Goal: Information Seeking & Learning: Find specific fact

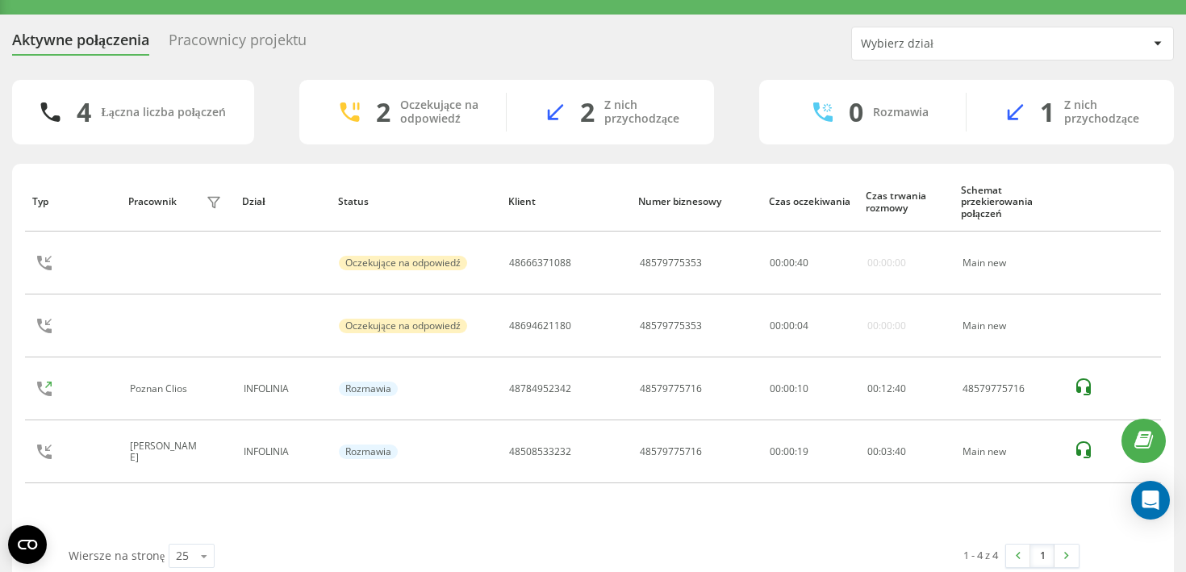
scroll to position [34, 0]
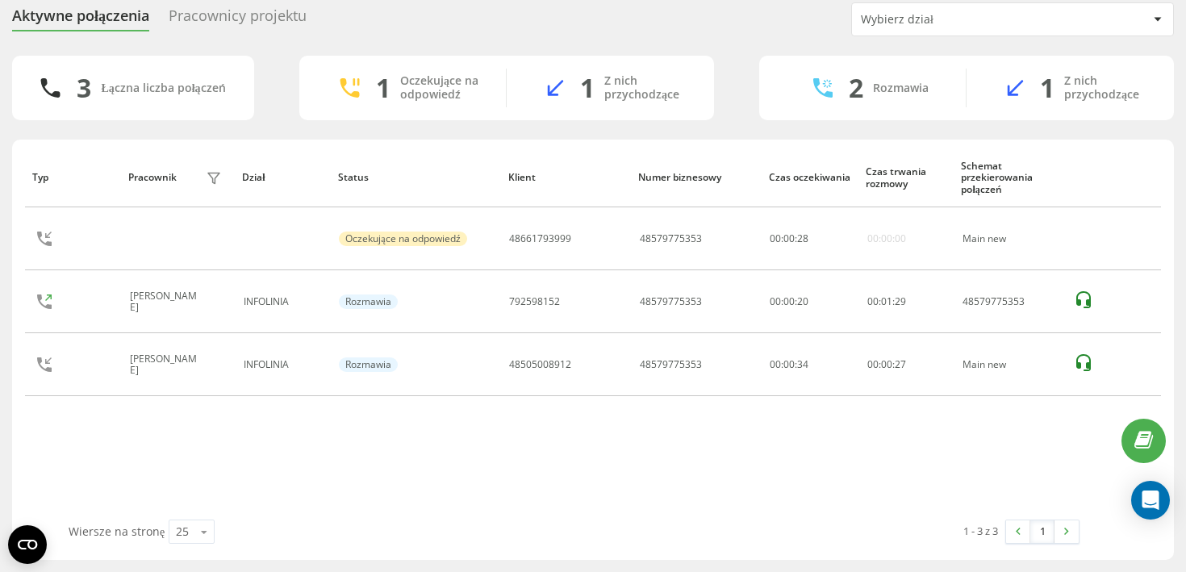
scroll to position [34, 0]
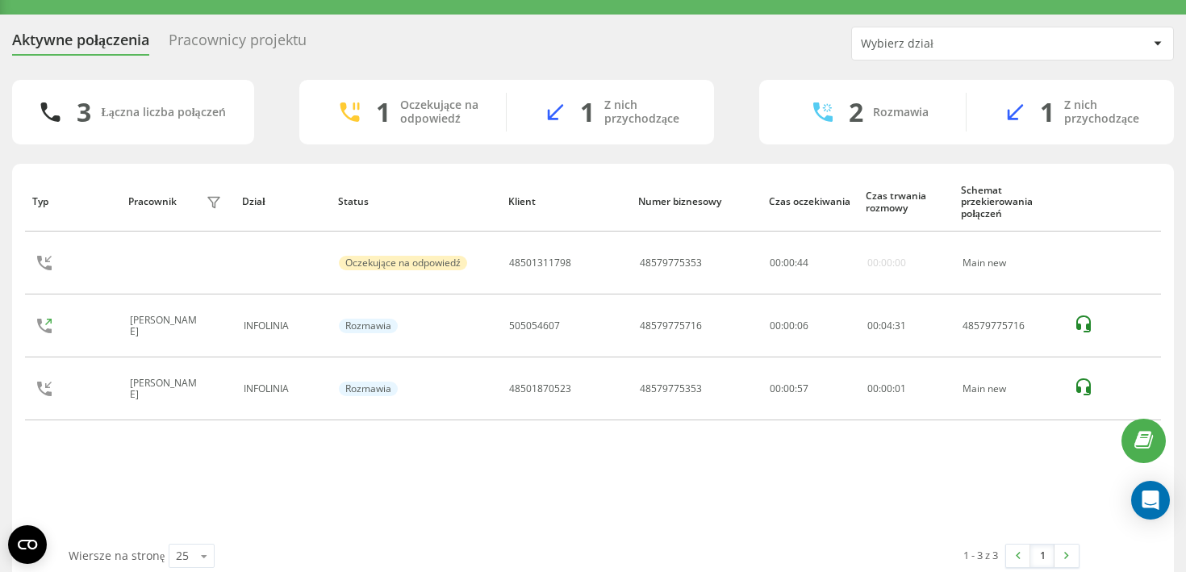
click at [707, 473] on div "Typ Pracownik filtra Dział Status Klient Numer biznesowy Czas oczekiwania Czas …" at bounding box center [593, 358] width 1136 height 372
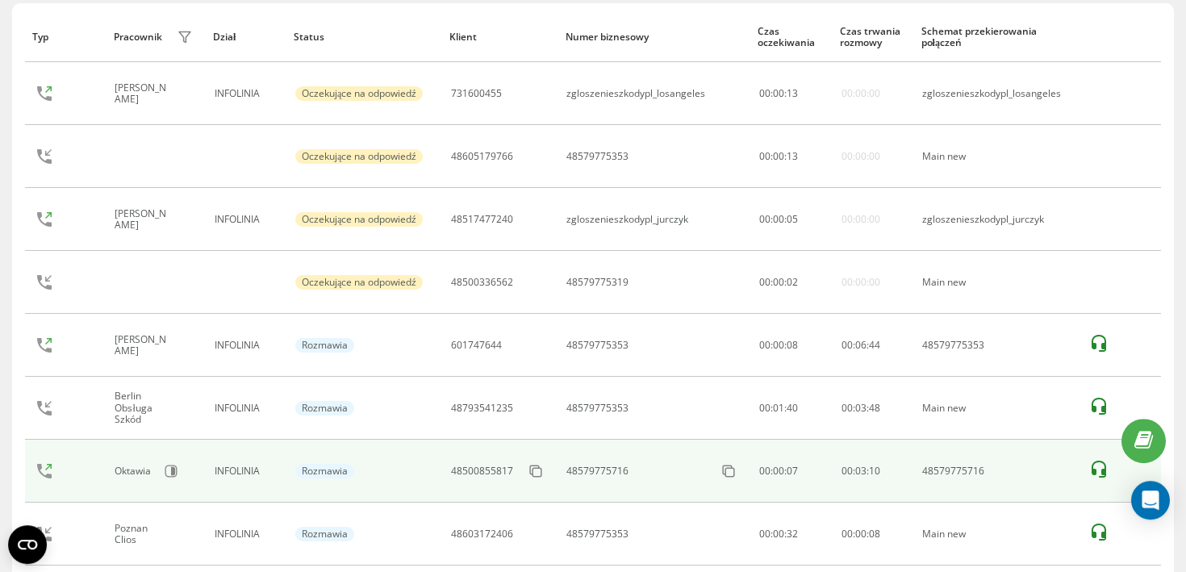
scroll to position [248, 0]
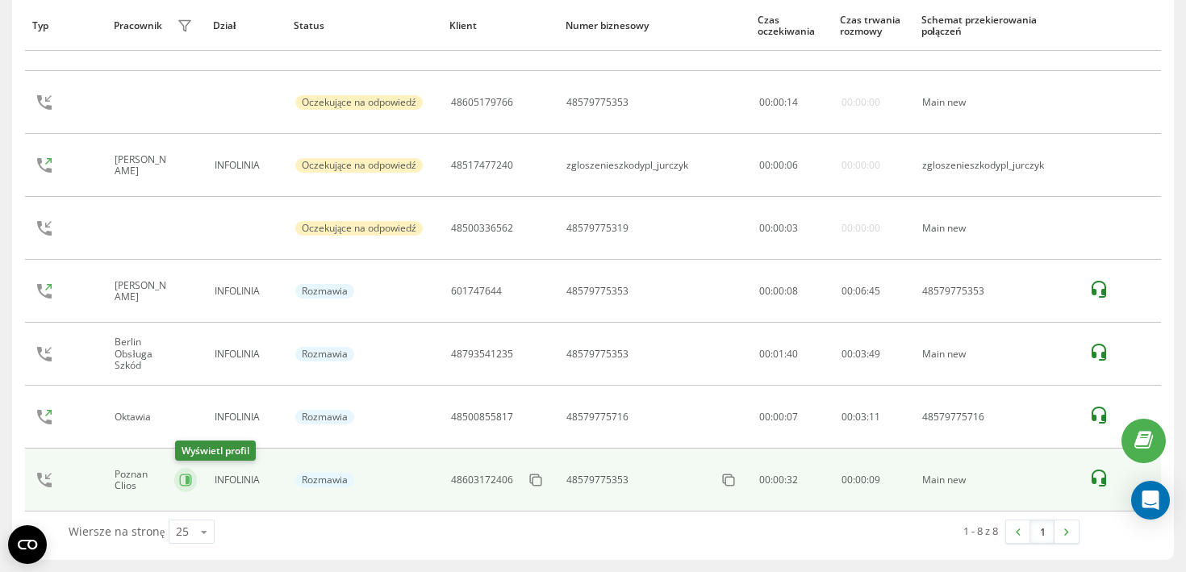
click at [189, 477] on icon at bounding box center [188, 480] width 4 height 8
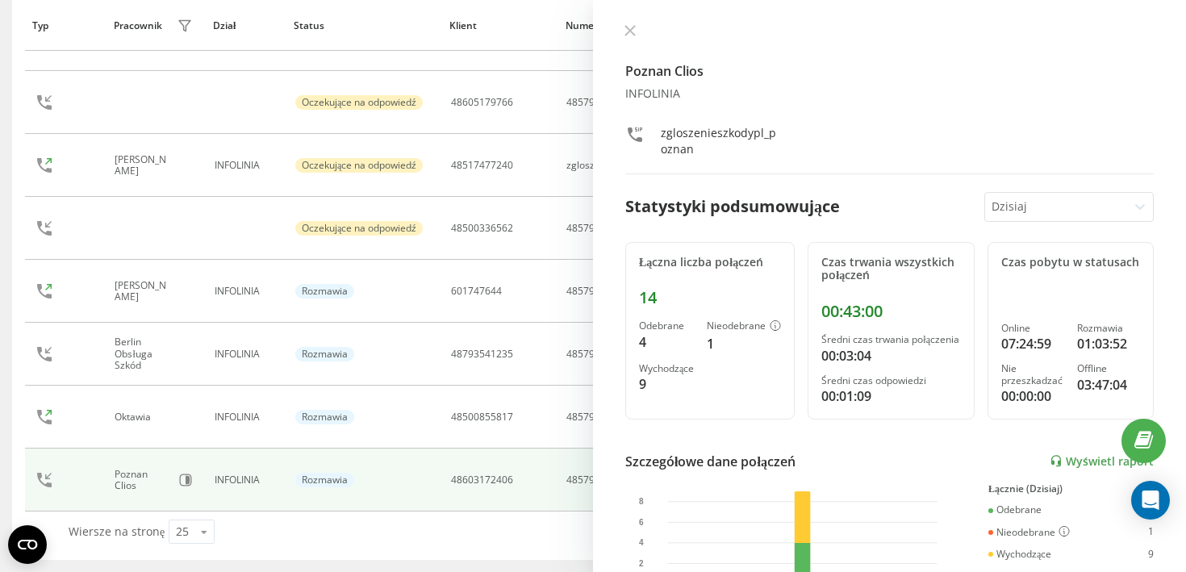
click at [637, 42] on div "Poznan Clios INFOLINIA zgloszenieszkodypl_poznan" at bounding box center [889, 99] width 528 height 150
click at [632, 40] on button at bounding box center [629, 31] width 21 height 15
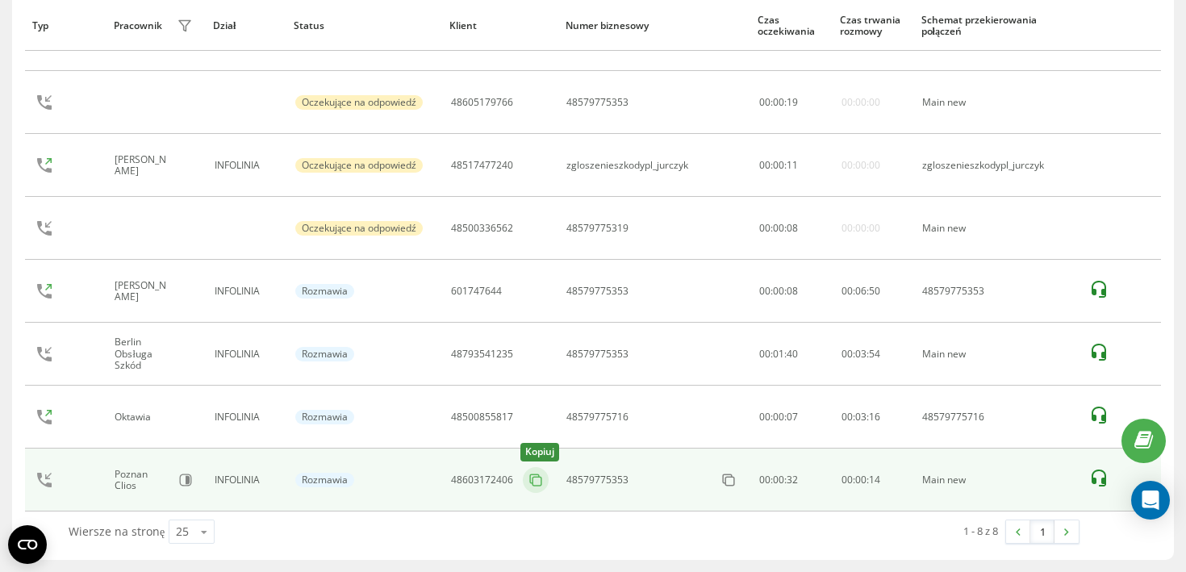
click at [540, 480] on icon at bounding box center [536, 480] width 16 height 16
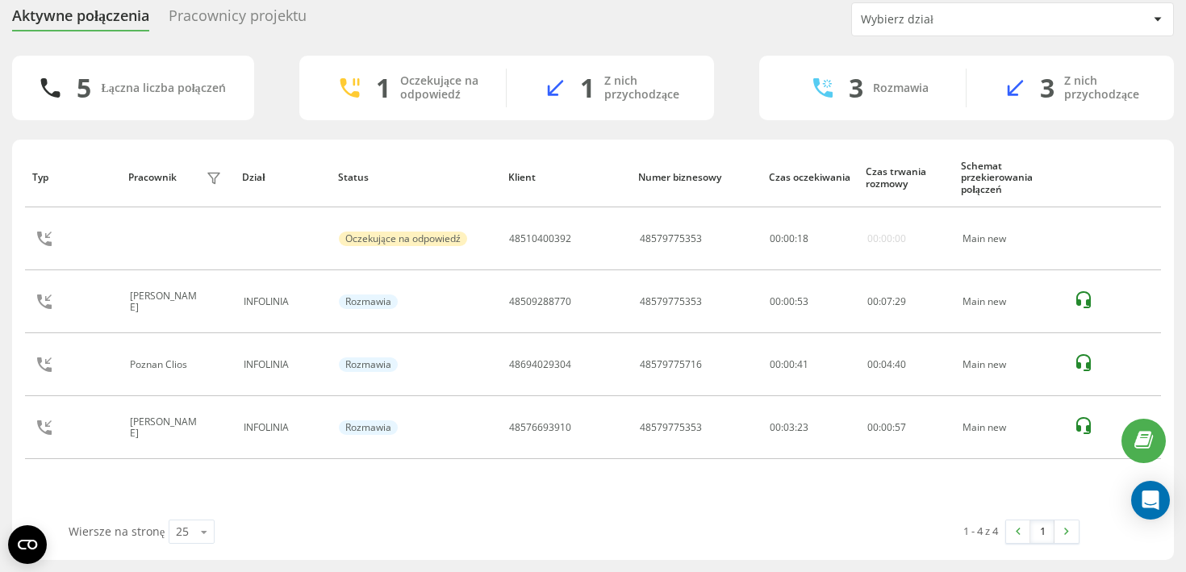
scroll to position [58, 0]
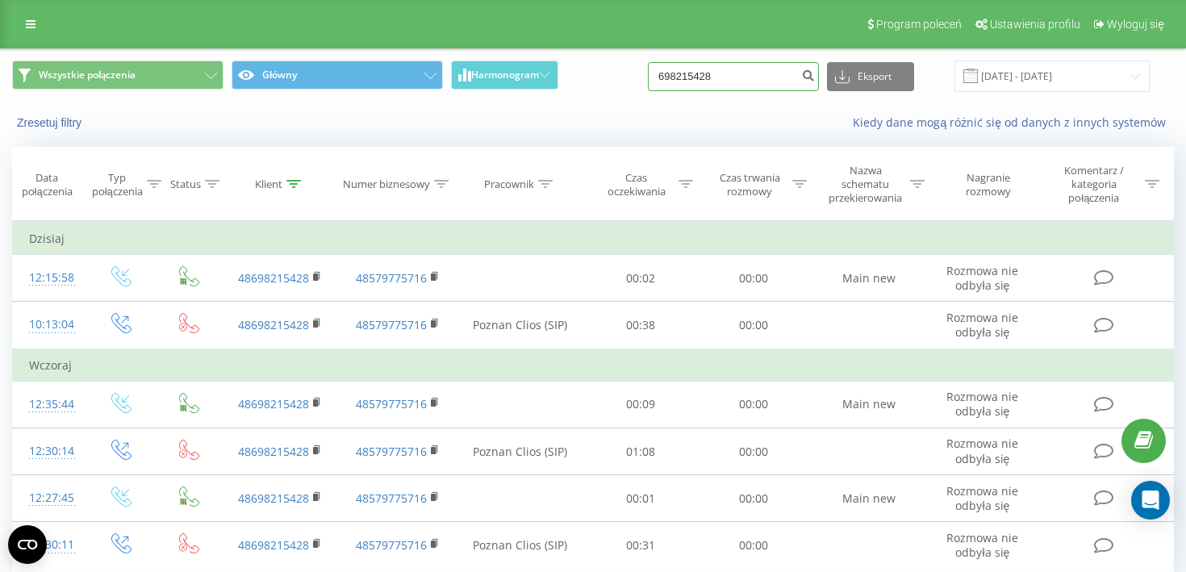
click at [736, 81] on input "698215428" at bounding box center [733, 76] width 171 height 29
paste input "796 522 763"
type input "796 522 763"
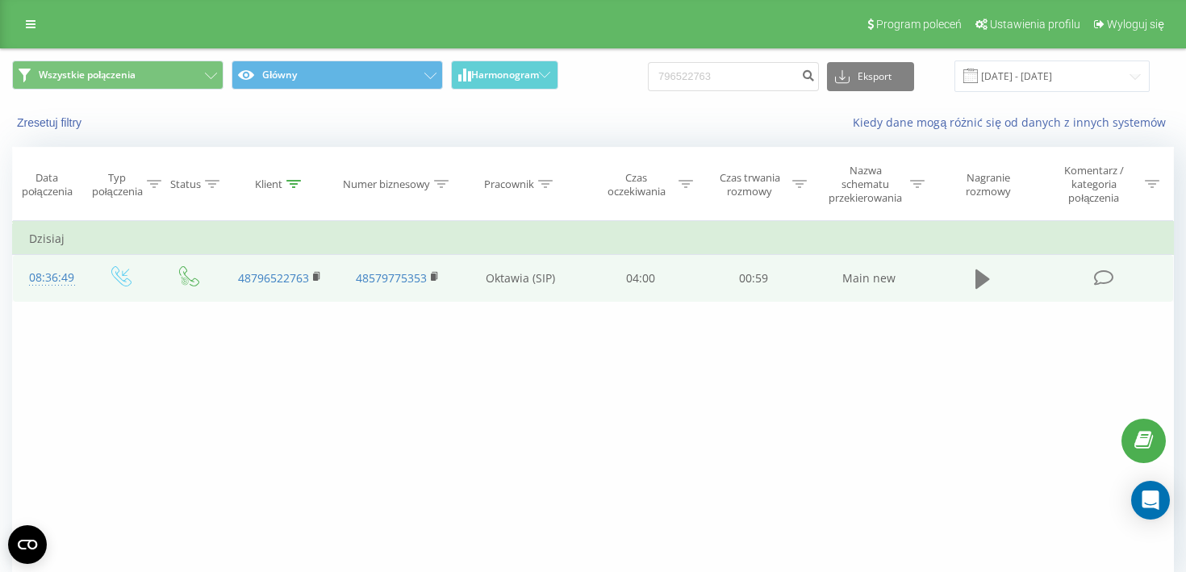
click at [972, 286] on button at bounding box center [982, 279] width 24 height 24
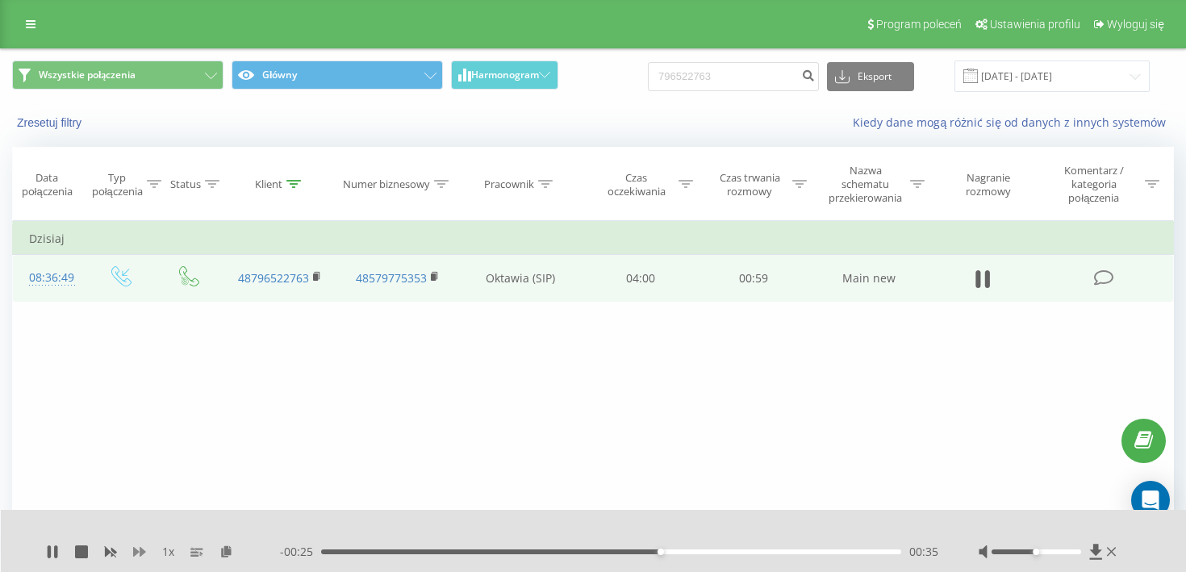
click at [141, 549] on icon at bounding box center [139, 552] width 13 height 10
click at [343, 544] on div "- 00:17 00:42 00:42" at bounding box center [609, 552] width 658 height 16
click at [344, 546] on div "- 00:16 00:43 00:43" at bounding box center [609, 552] width 658 height 16
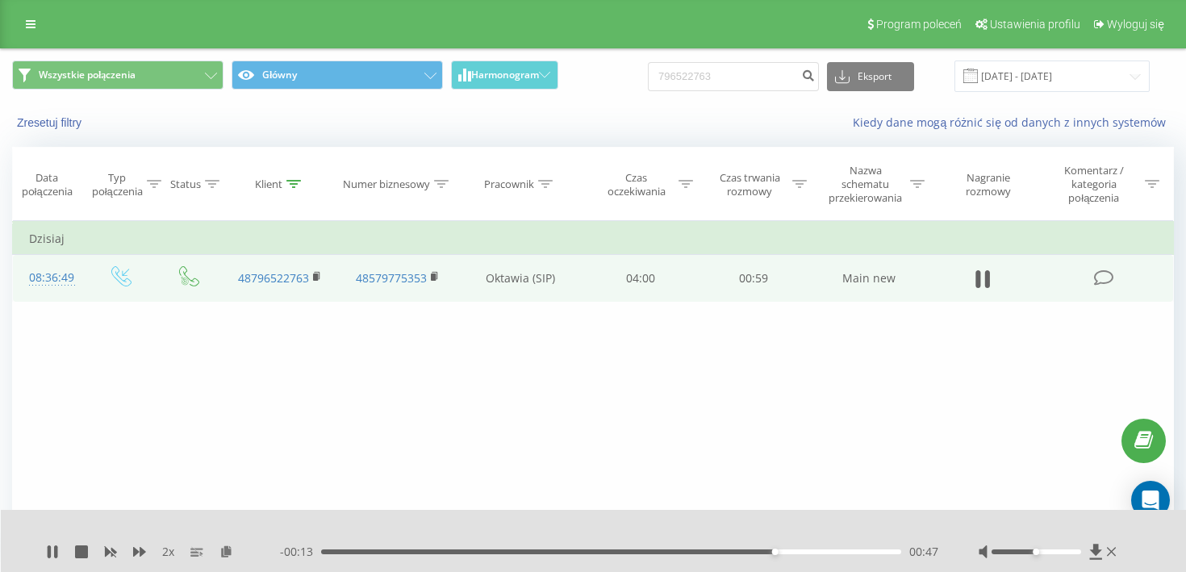
click at [349, 555] on div "- 00:13 00:47 00:47" at bounding box center [609, 552] width 658 height 16
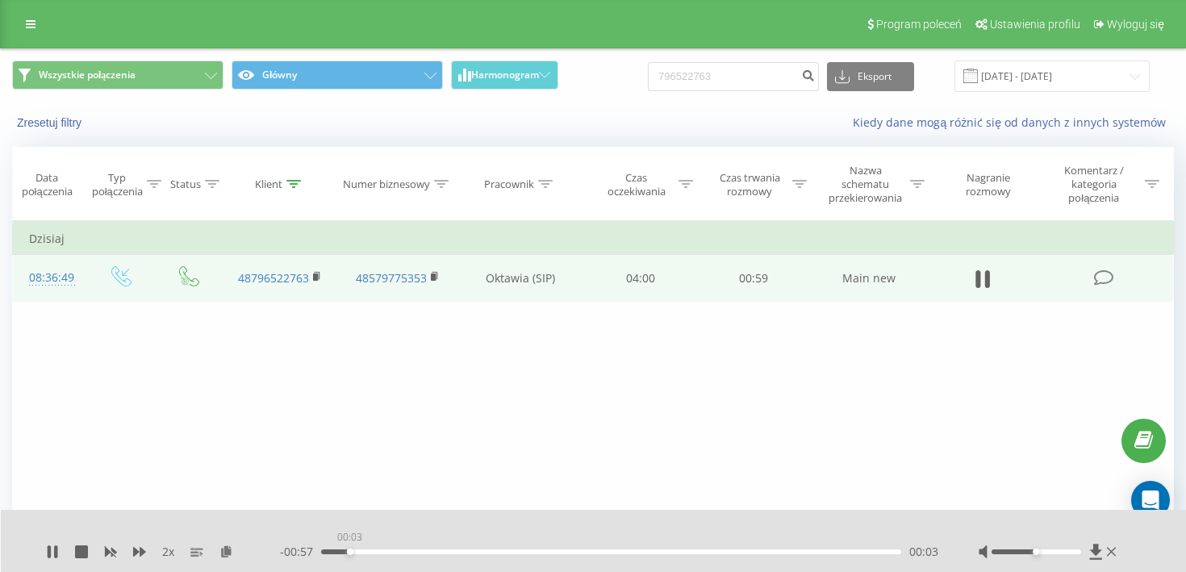
click at [349, 553] on div "00:03" at bounding box center [611, 551] width 580 height 5
click at [978, 272] on icon at bounding box center [977, 279] width 5 height 18
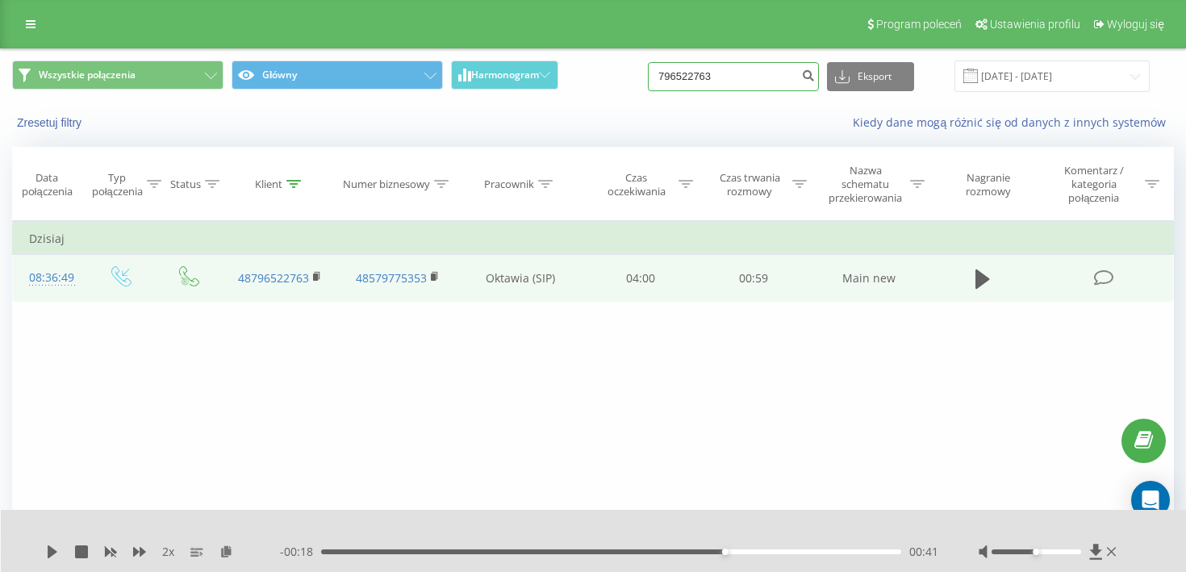
click at [761, 82] on input "796522763" at bounding box center [733, 76] width 171 height 29
paste input "29 876 004"
type input "729 876 004"
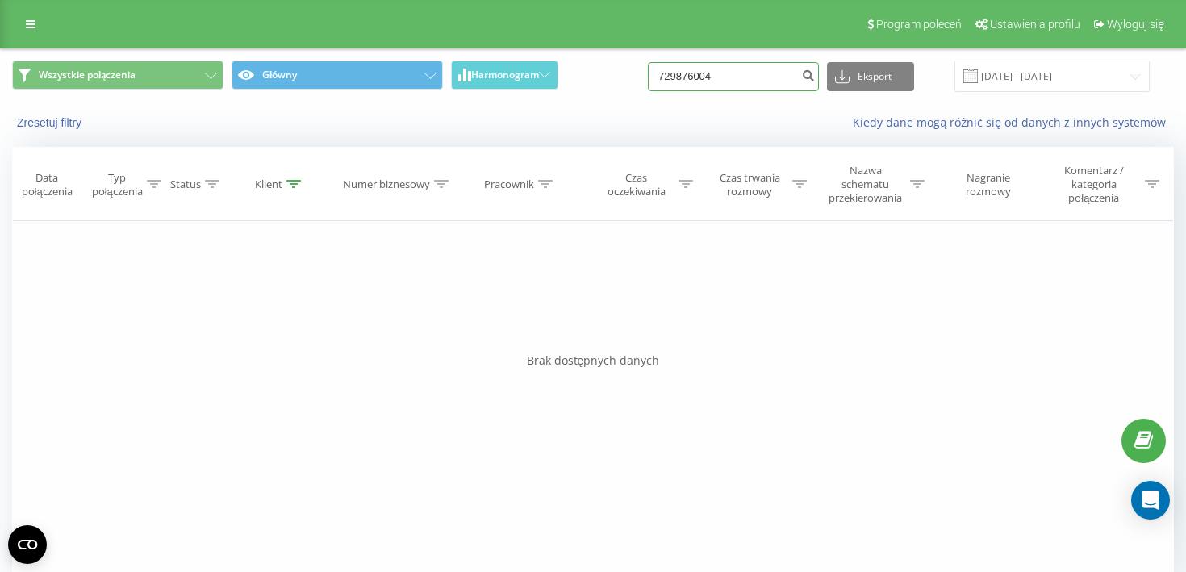
click at [728, 75] on input "729876004" at bounding box center [733, 76] width 171 height 29
paste input "698 215 428"
type input "698 215 428"
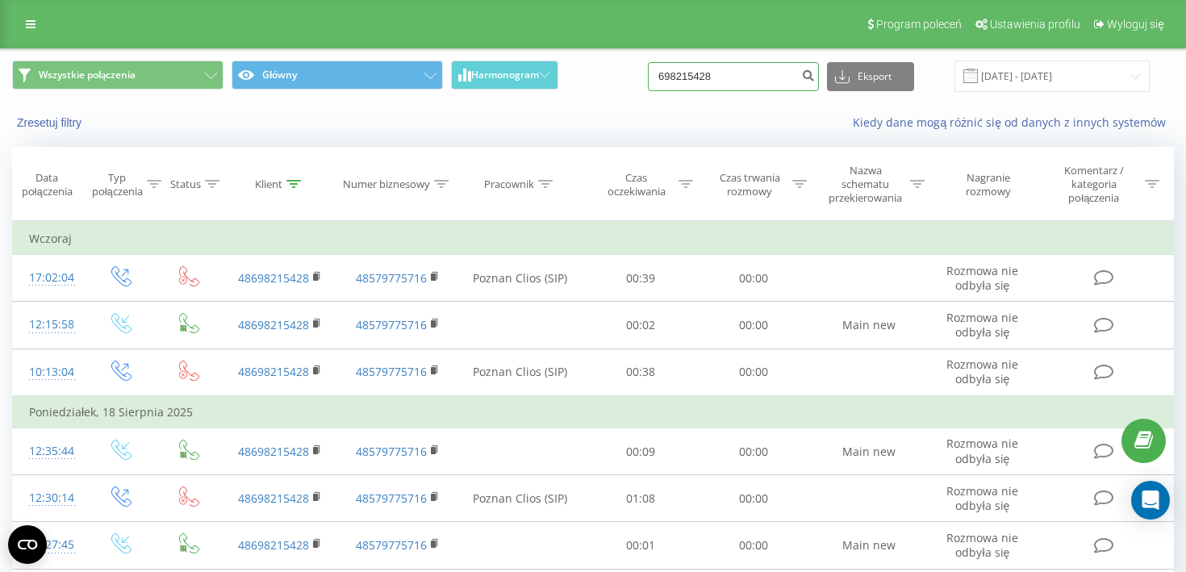
click at [732, 69] on input "698215428" at bounding box center [733, 76] width 171 height 29
click at [735, 69] on input "698215428" at bounding box center [733, 76] width 171 height 29
click at [736, 80] on input "698215428" at bounding box center [733, 76] width 171 height 29
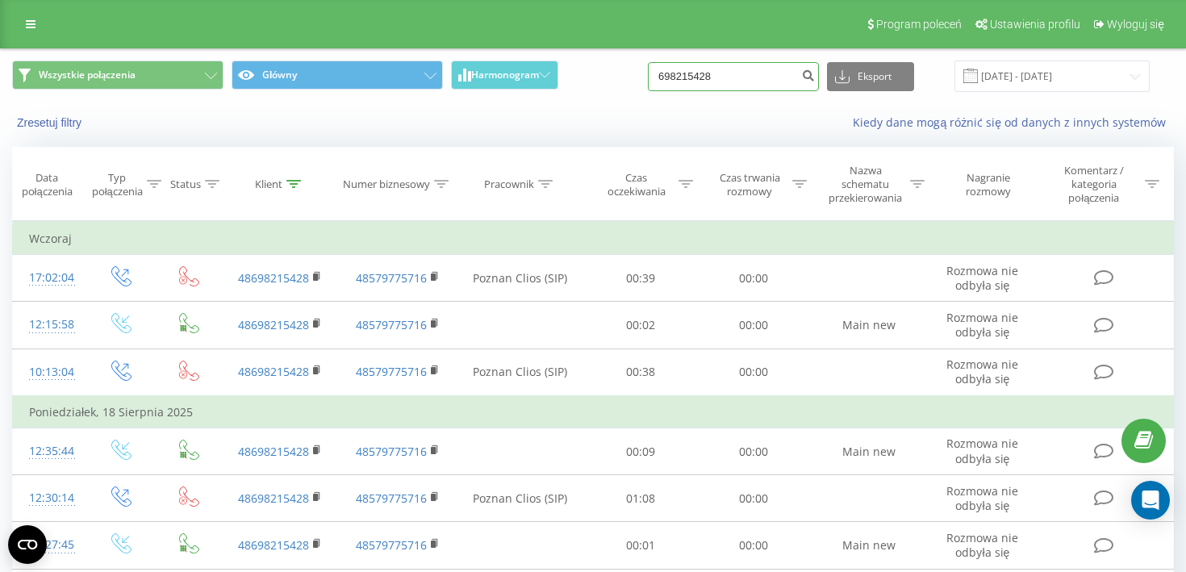
paste input "783 685 212"
type input "783 685 212"
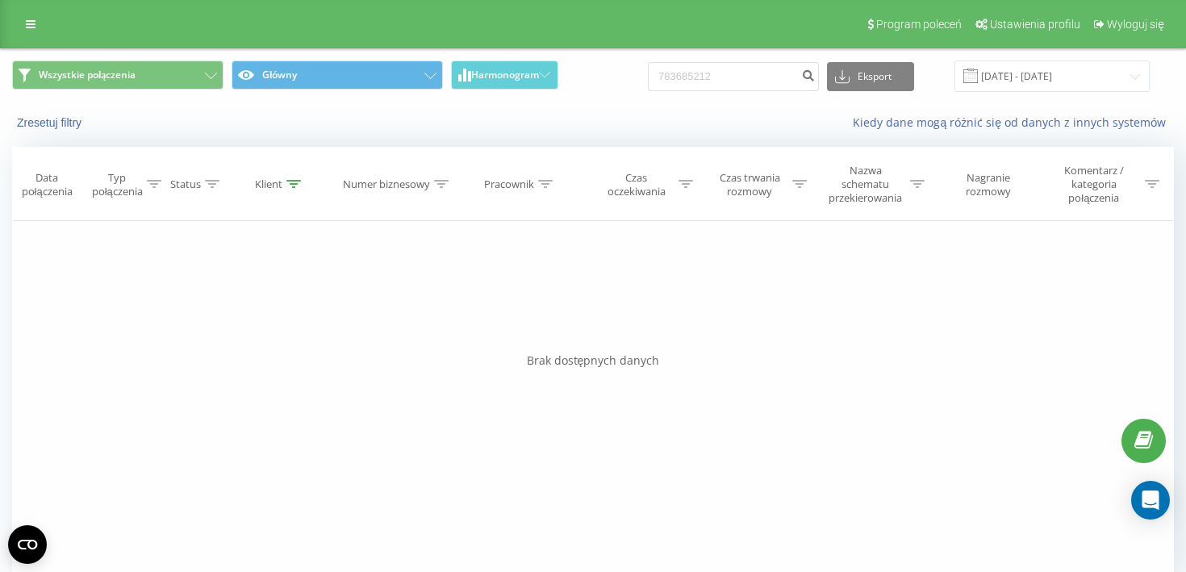
click at [579, 308] on div "Filtruj według warunków Jest równe Wprowadź wartość Anuluj OK Filtruj według wa…" at bounding box center [593, 402] width 1162 height 363
click at [770, 76] on input "783685212" at bounding box center [733, 76] width 171 height 29
paste input "537 806 174"
type input "537 806 174"
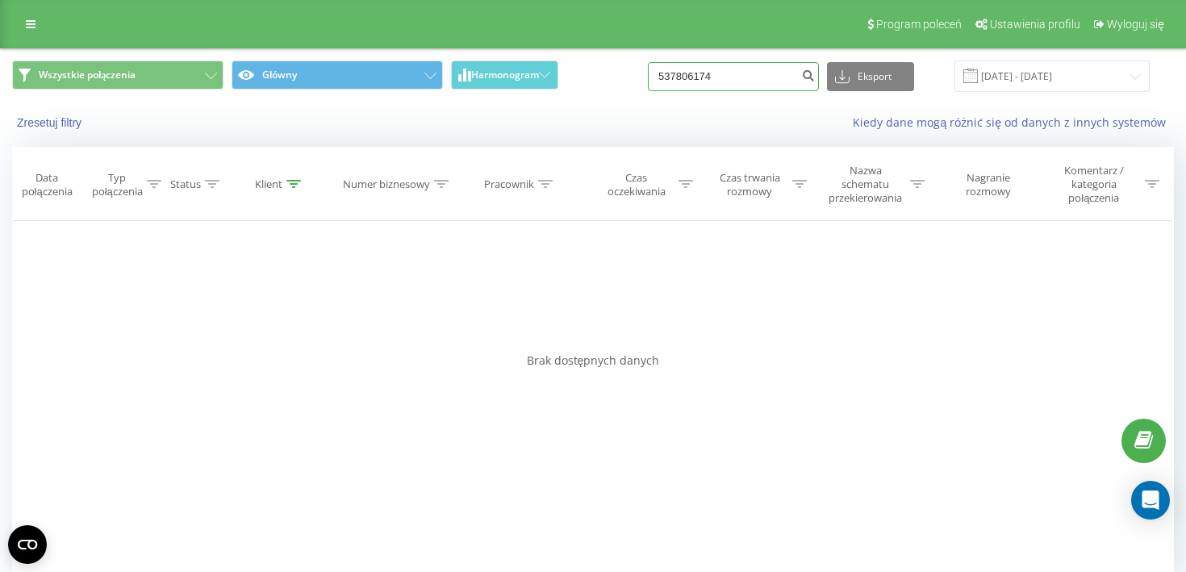
click at [782, 80] on input "537806174" at bounding box center [733, 76] width 171 height 29
paste input "512710108"
type input "512710108"
click at [761, 69] on input "512710108" at bounding box center [733, 76] width 171 height 29
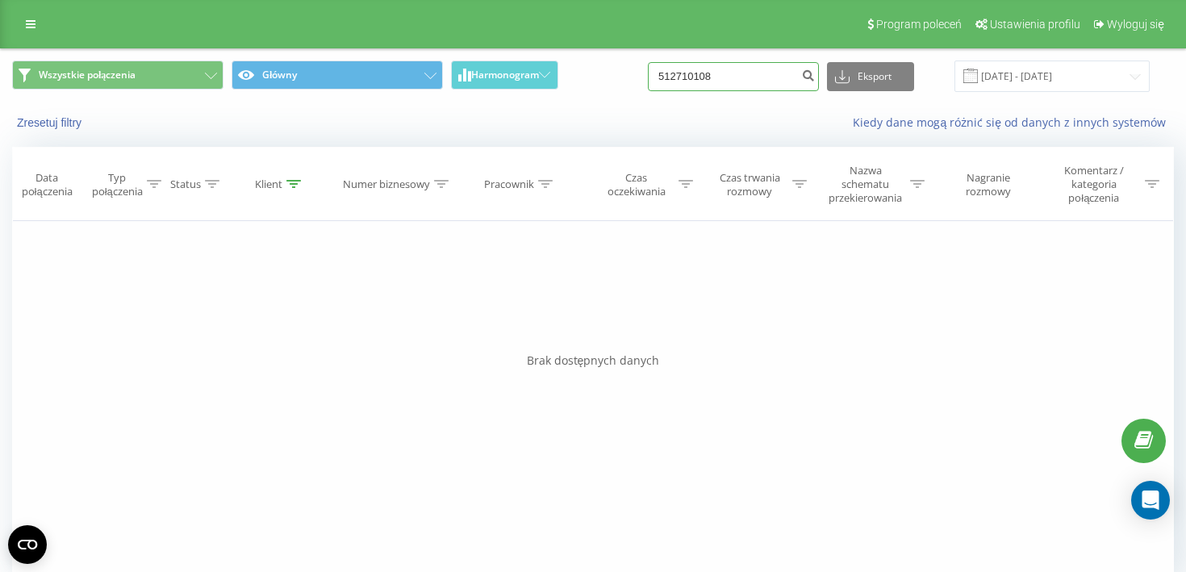
click at [761, 69] on input "512710108" at bounding box center [733, 76] width 171 height 29
paste input "37 806 174"
type input "537 806 174"
click at [711, 77] on input "537806174" at bounding box center [733, 76] width 171 height 29
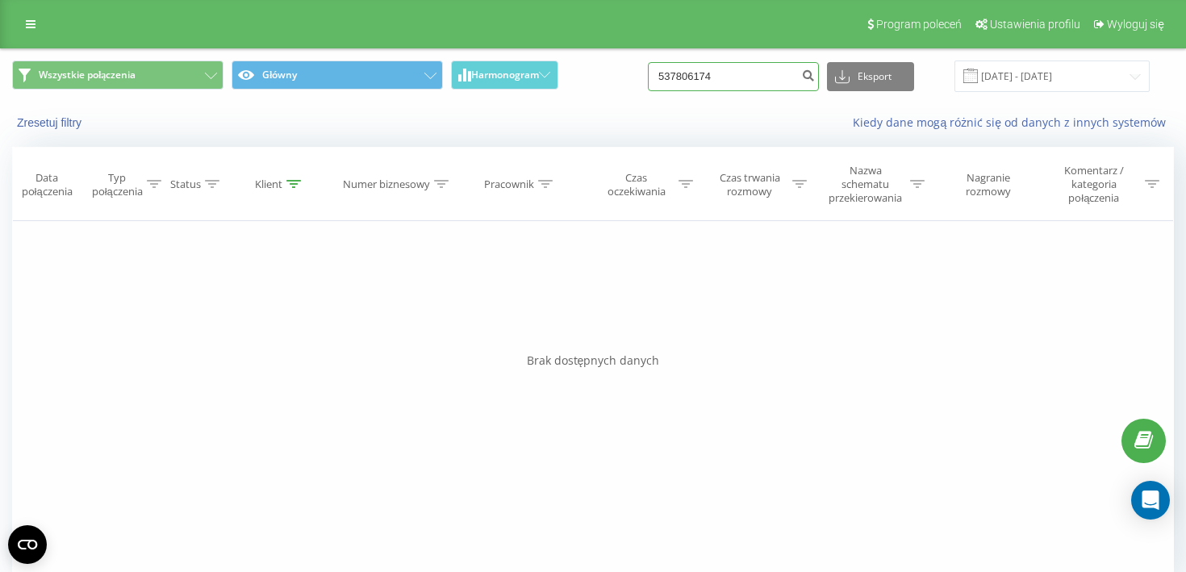
paste input "48508162150"
type input "48508162150"
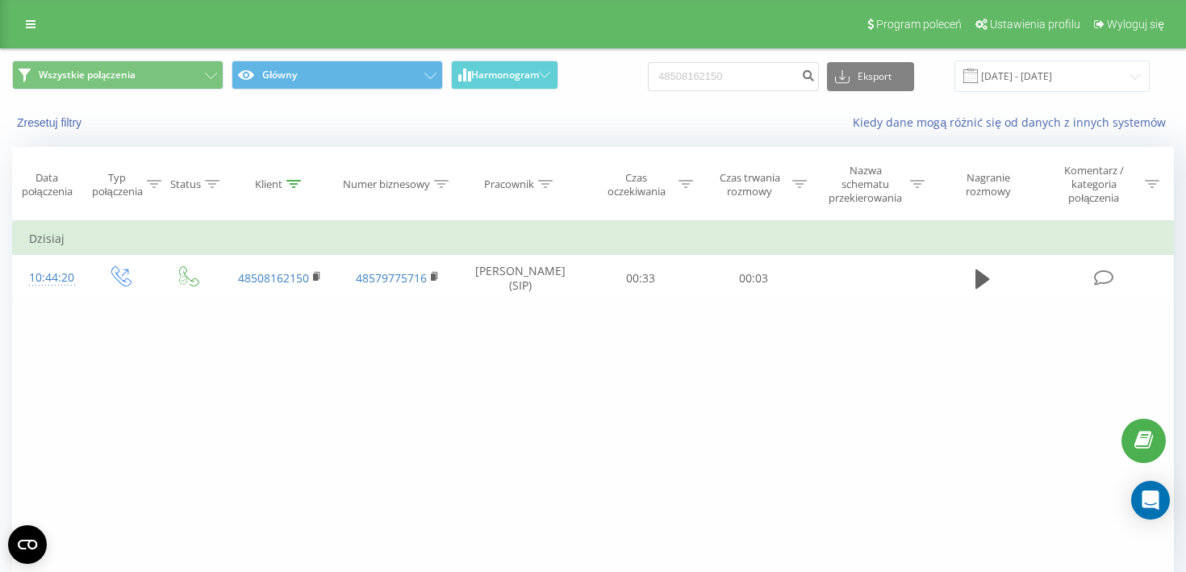
click at [311, 417] on div "Filtruj według warunków Jest równe Wprowadź wartość Anuluj OK Filtruj według wa…" at bounding box center [593, 402] width 1162 height 363
click at [740, 69] on input "48508162150" at bounding box center [733, 76] width 171 height 29
type input "721 593 104"
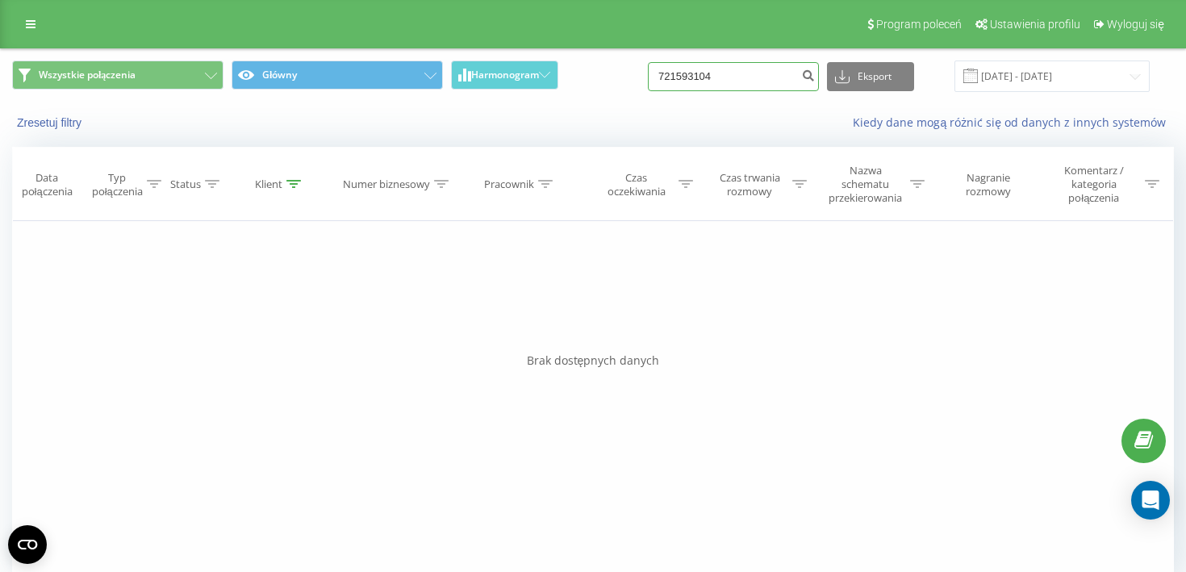
click at [749, 76] on input "721593104" at bounding box center [733, 76] width 171 height 29
paste input "486940293"
type input "48694029304"
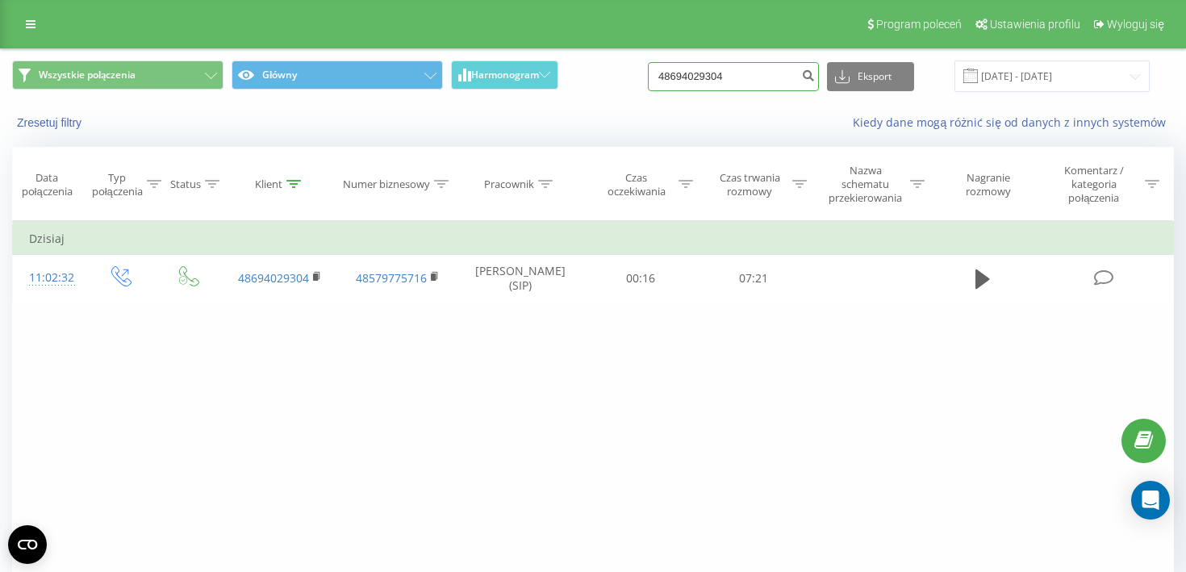
click at [765, 72] on input "48694029304" at bounding box center [733, 76] width 171 height 29
paste input "508326180"
type input "508326180"
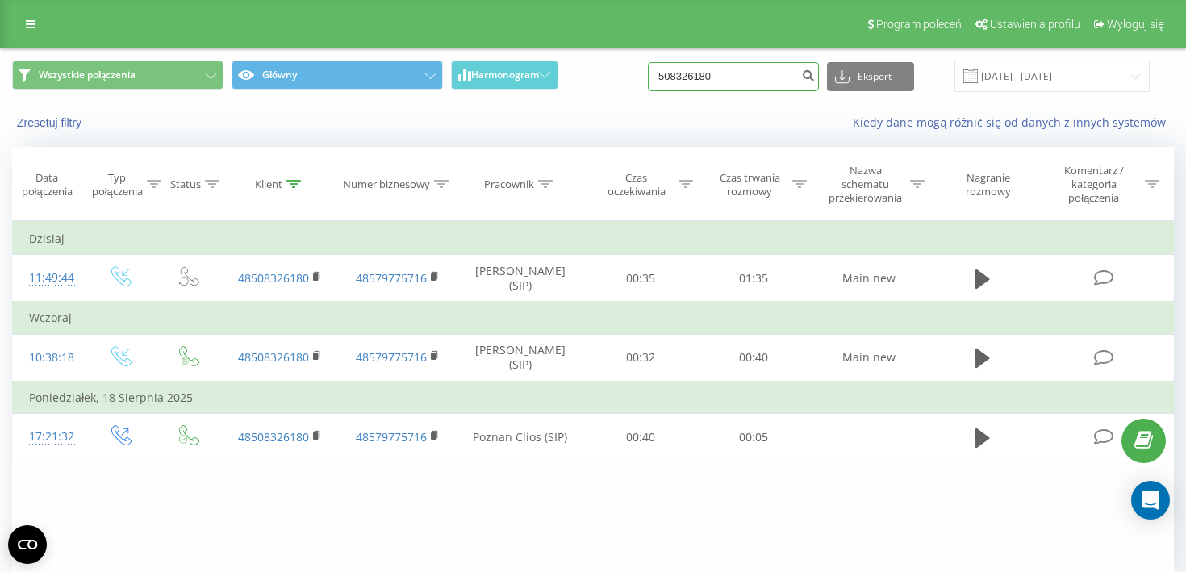
click at [788, 84] on input "508326180" at bounding box center [733, 76] width 171 height 29
paste input "502993752"
type input "502993752"
click at [750, 77] on input "502993752" at bounding box center [733, 76] width 171 height 29
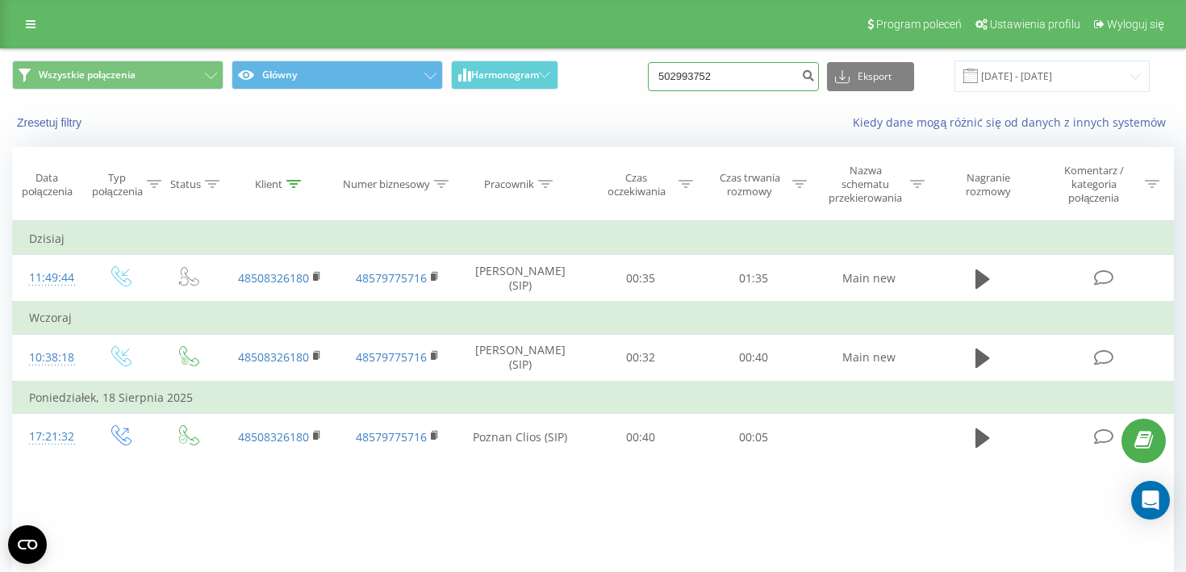
click at [750, 77] on input "502993752" at bounding box center [733, 76] width 171 height 29
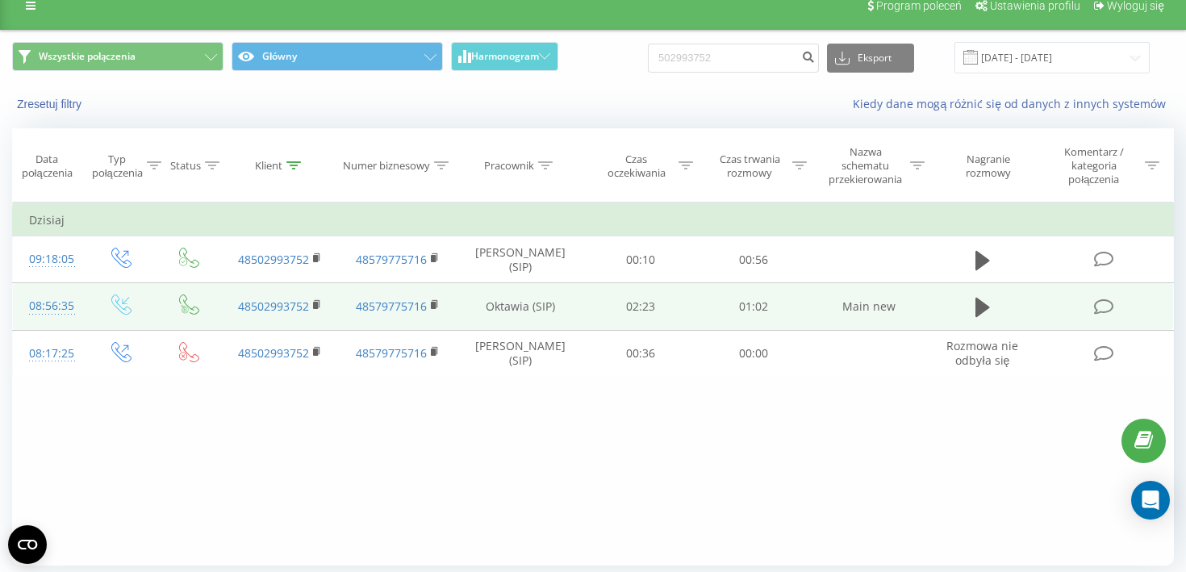
scroll to position [22, 0]
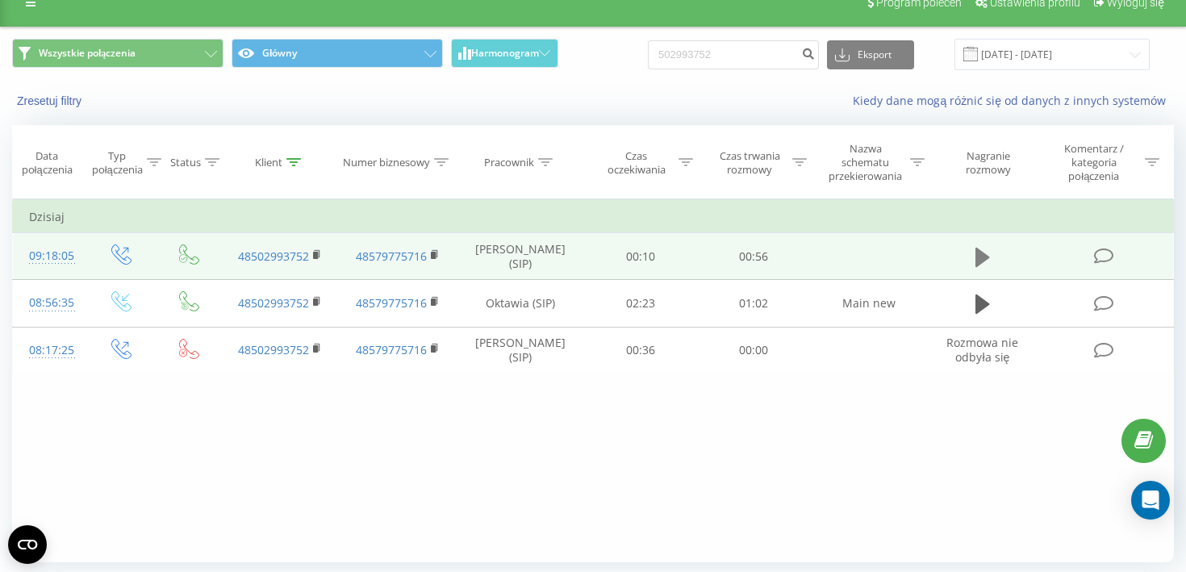
click at [978, 261] on icon at bounding box center [982, 257] width 15 height 19
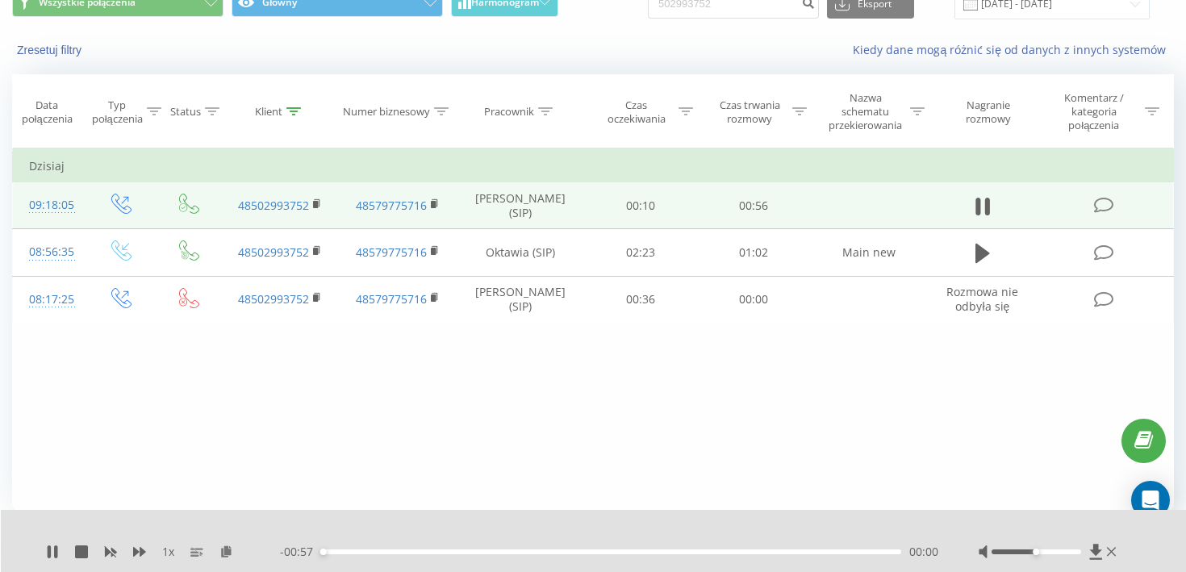
scroll to position [137, 0]
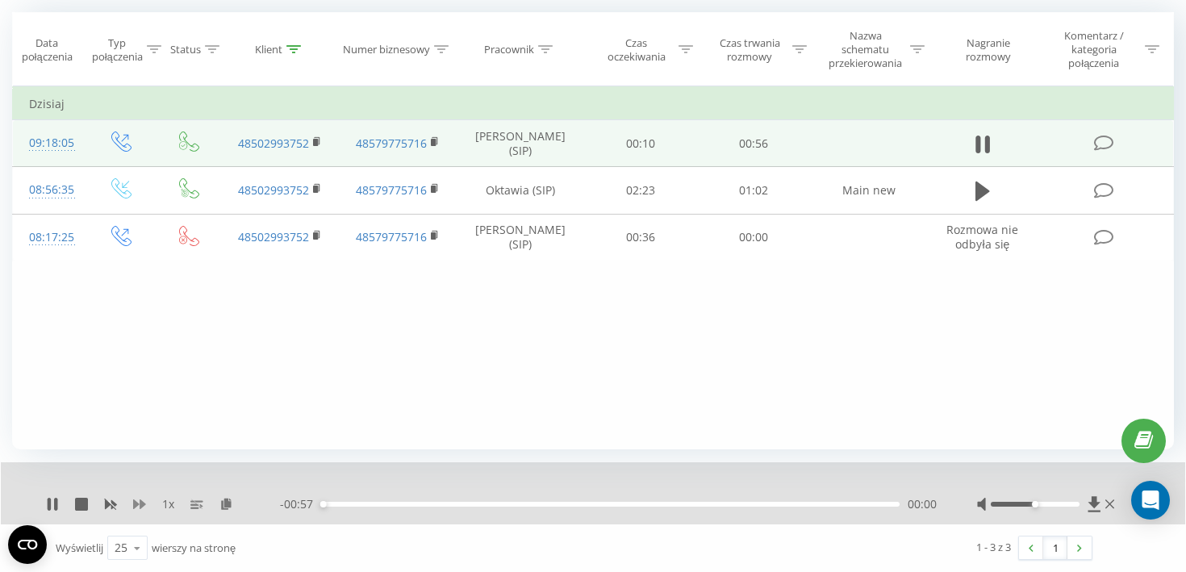
click at [140, 503] on icon at bounding box center [139, 504] width 13 height 10
click at [1061, 503] on div at bounding box center [1035, 504] width 89 height 5
click at [81, 503] on icon at bounding box center [81, 504] width 13 height 13
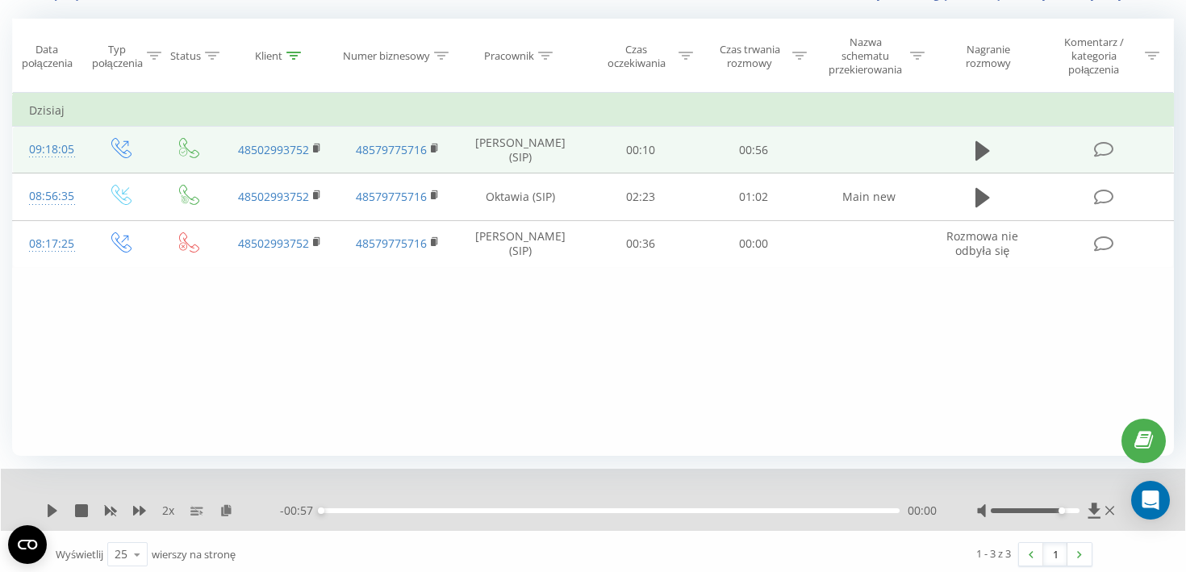
scroll to position [0, 0]
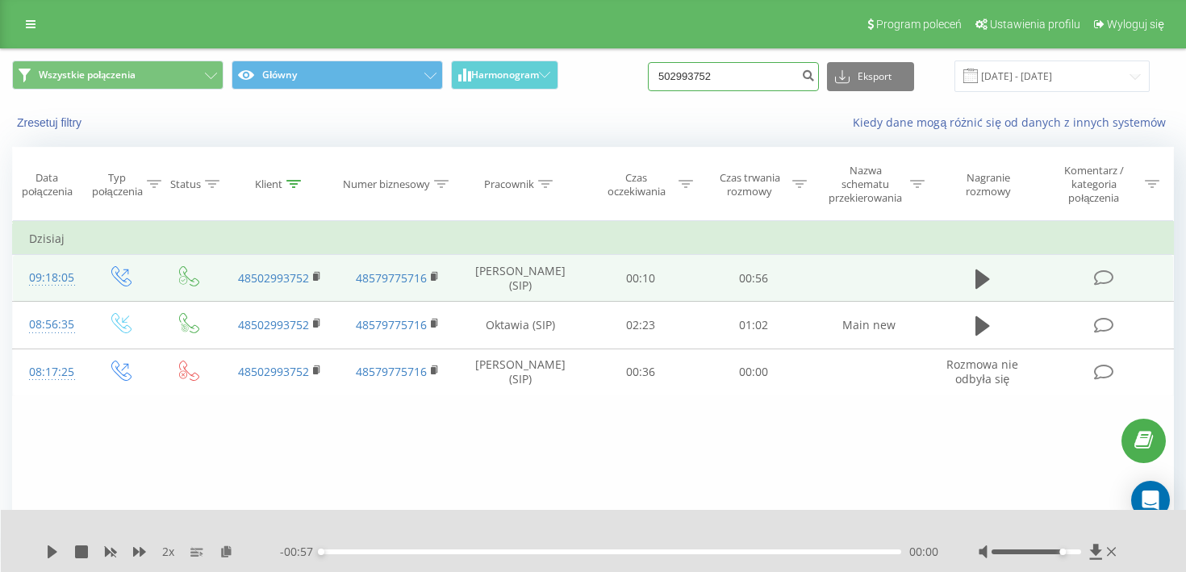
click at [765, 81] on input "502993752" at bounding box center [733, 76] width 171 height 29
paste input "604 621 996"
type input "604 621 996"
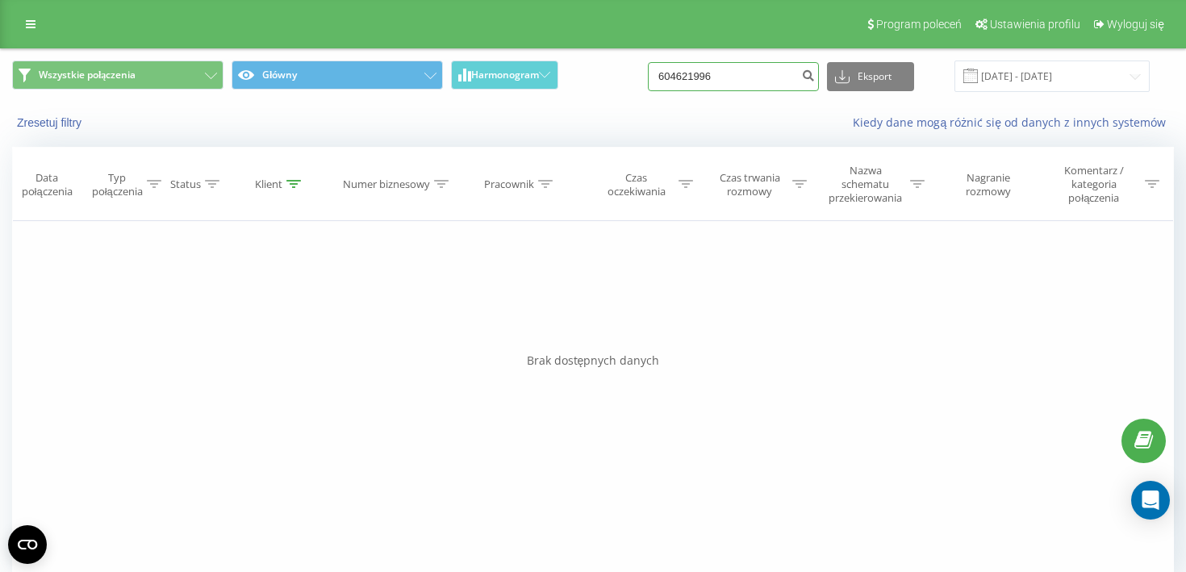
click at [747, 82] on input "604621996" at bounding box center [733, 76] width 171 height 29
paste input "514 044 273"
type input "514 044 273"
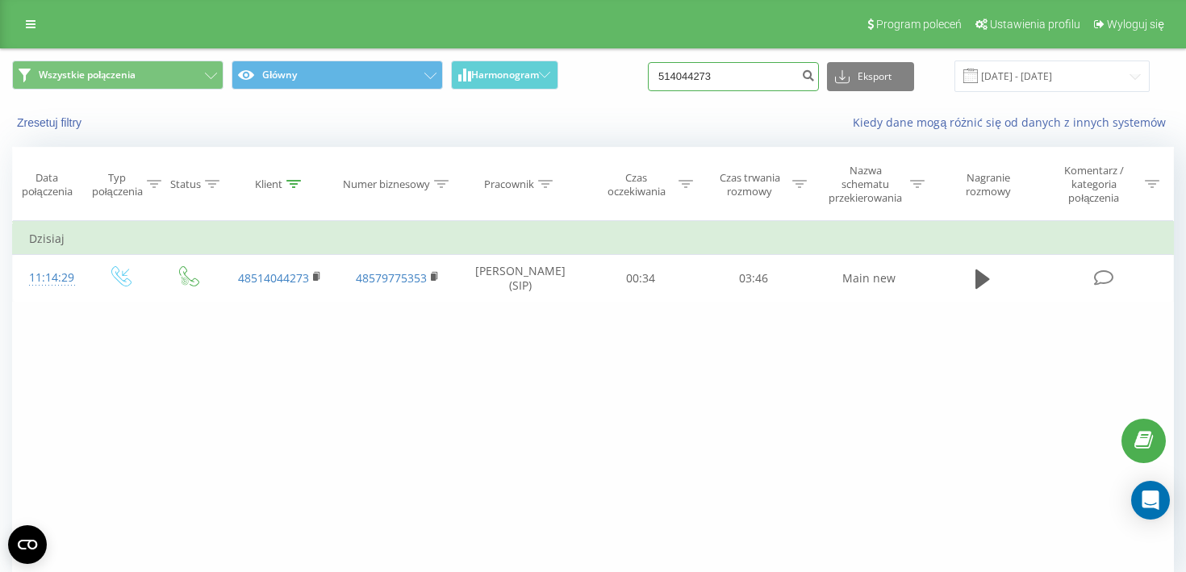
click at [753, 85] on input "514044273" at bounding box center [733, 76] width 171 height 29
paste input "780 143 835"
type input "780 143 835"
click at [815, 78] on icon "submit" at bounding box center [808, 74] width 14 height 10
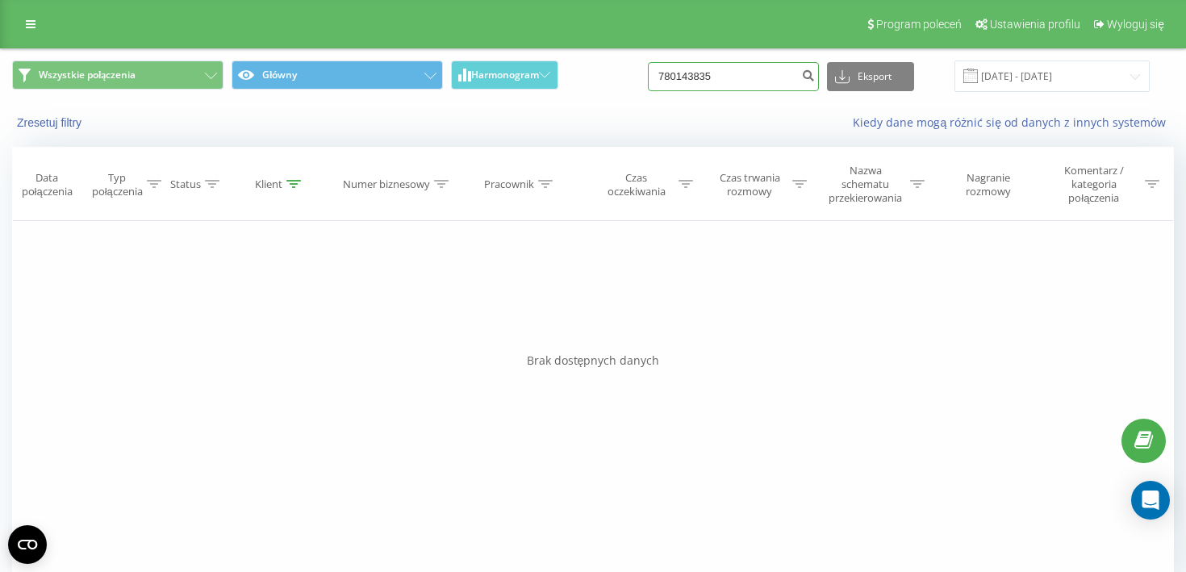
click at [777, 78] on input "780143835" at bounding box center [733, 76] width 171 height 29
paste input "730158191"
type input "730158191"
click at [756, 75] on input "730158191" at bounding box center [733, 76] width 171 height 29
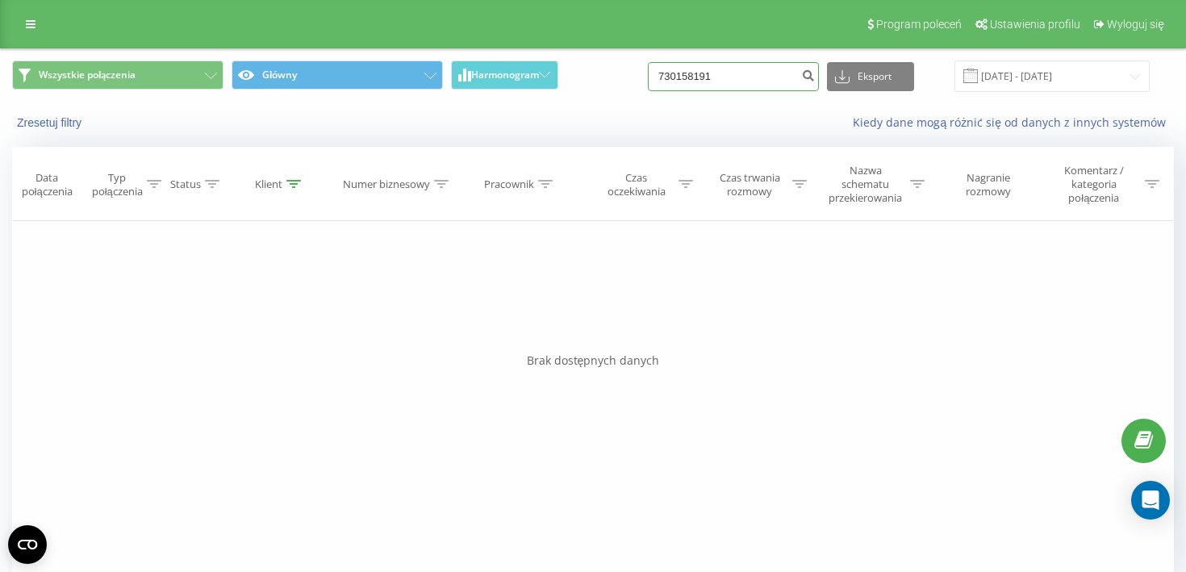
click at [756, 75] on input "730158191" at bounding box center [733, 76] width 171 height 29
paste input "571374363"
type input "571374363"
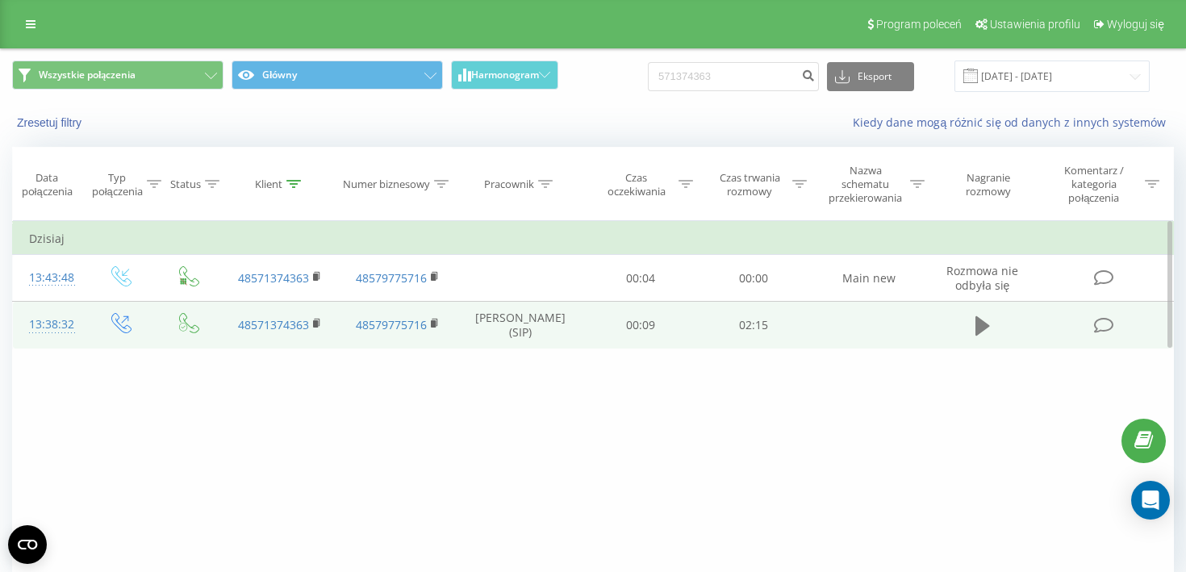
click at [988, 327] on icon at bounding box center [982, 325] width 15 height 19
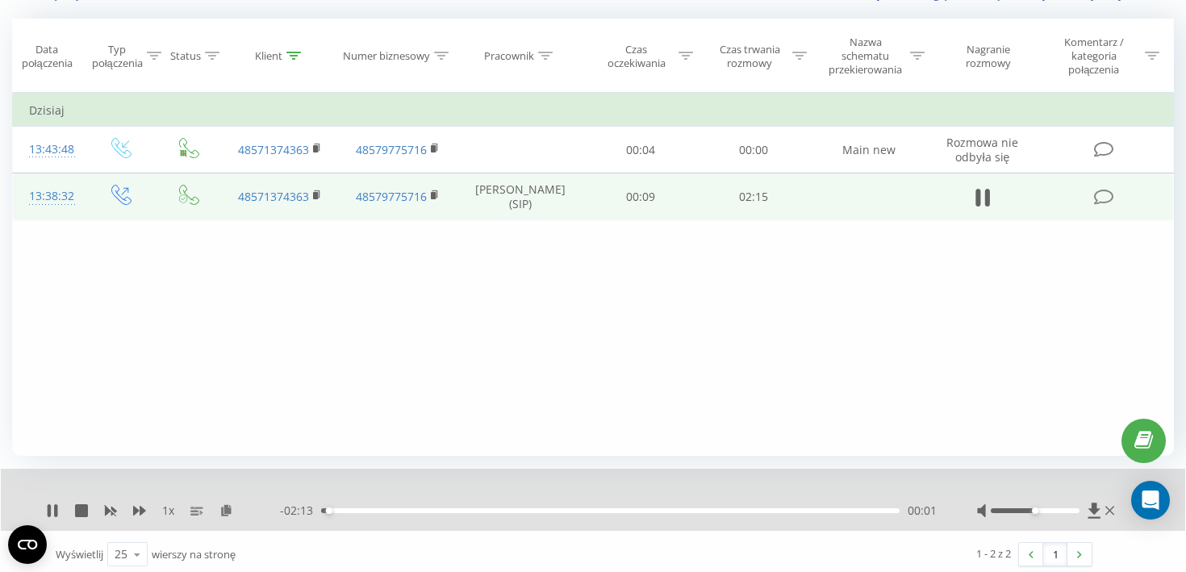
scroll to position [137, 0]
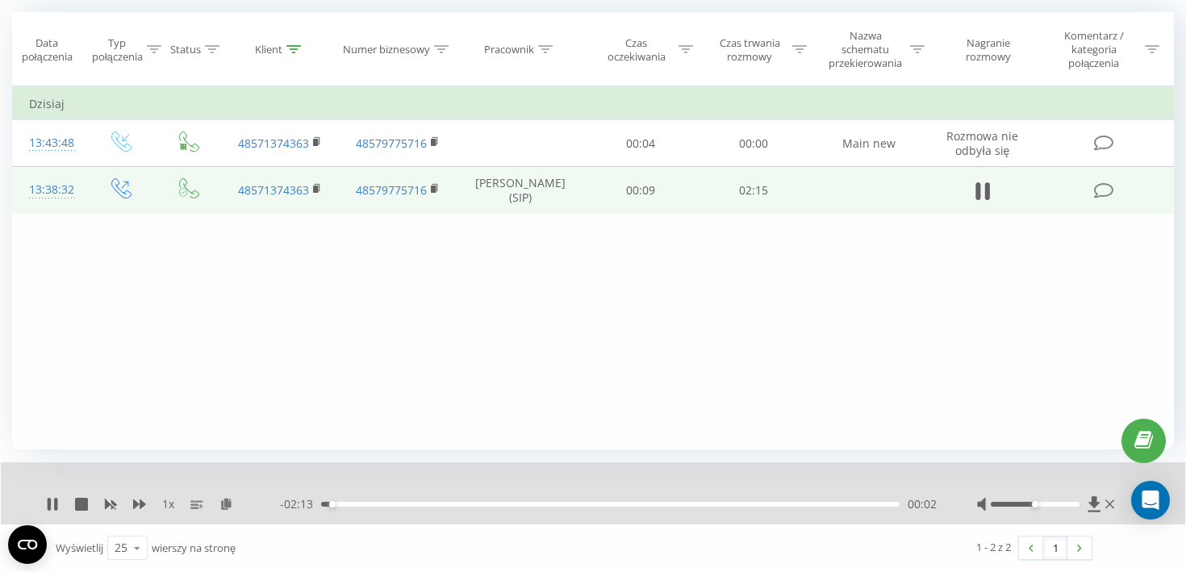
click at [146, 503] on div "1 x" at bounding box center [163, 504] width 234 height 16
click at [143, 503] on icon at bounding box center [139, 504] width 13 height 10
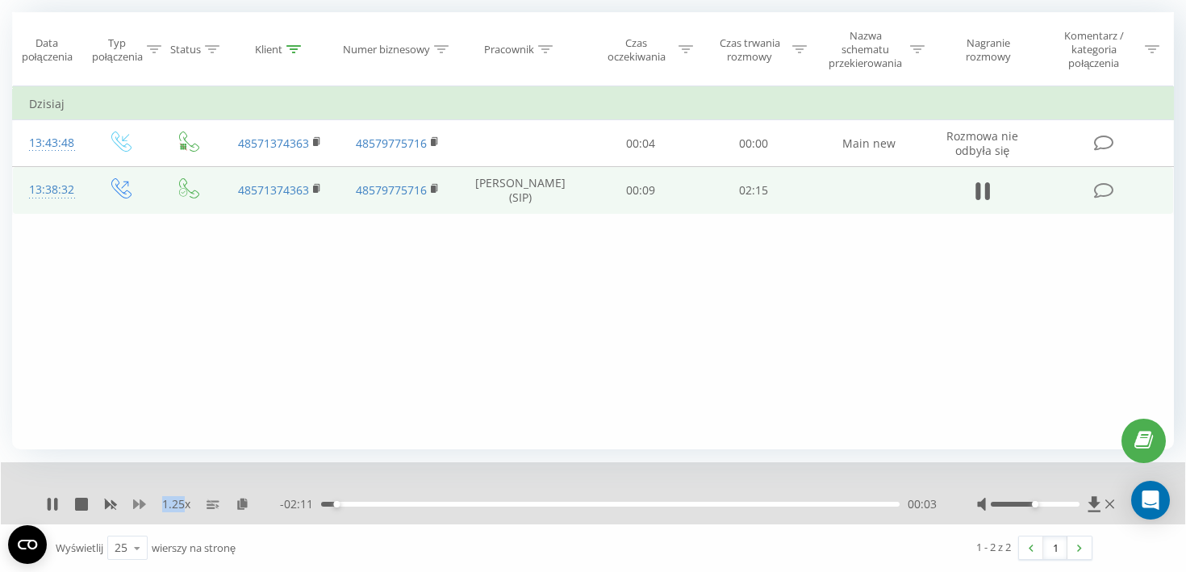
click at [143, 503] on icon at bounding box center [139, 504] width 13 height 10
click at [977, 179] on button at bounding box center [982, 191] width 24 height 24
